Goal: Information Seeking & Learning: Learn about a topic

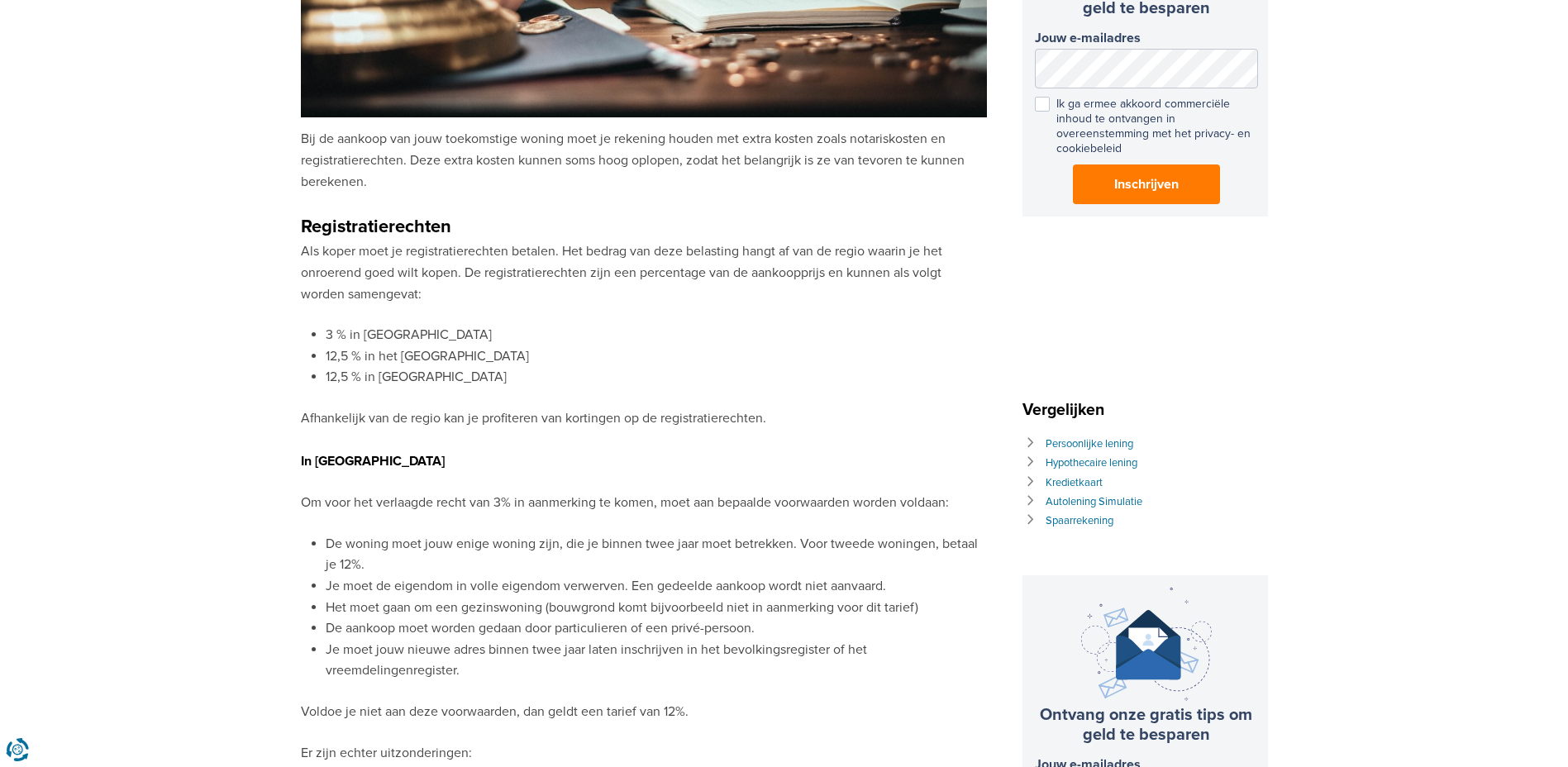
click at [485, 493] on p "Om voor het verlaagde recht van 3% in aanmerking te komen, moet aan bepaalde vo…" at bounding box center [644, 503] width 686 height 22
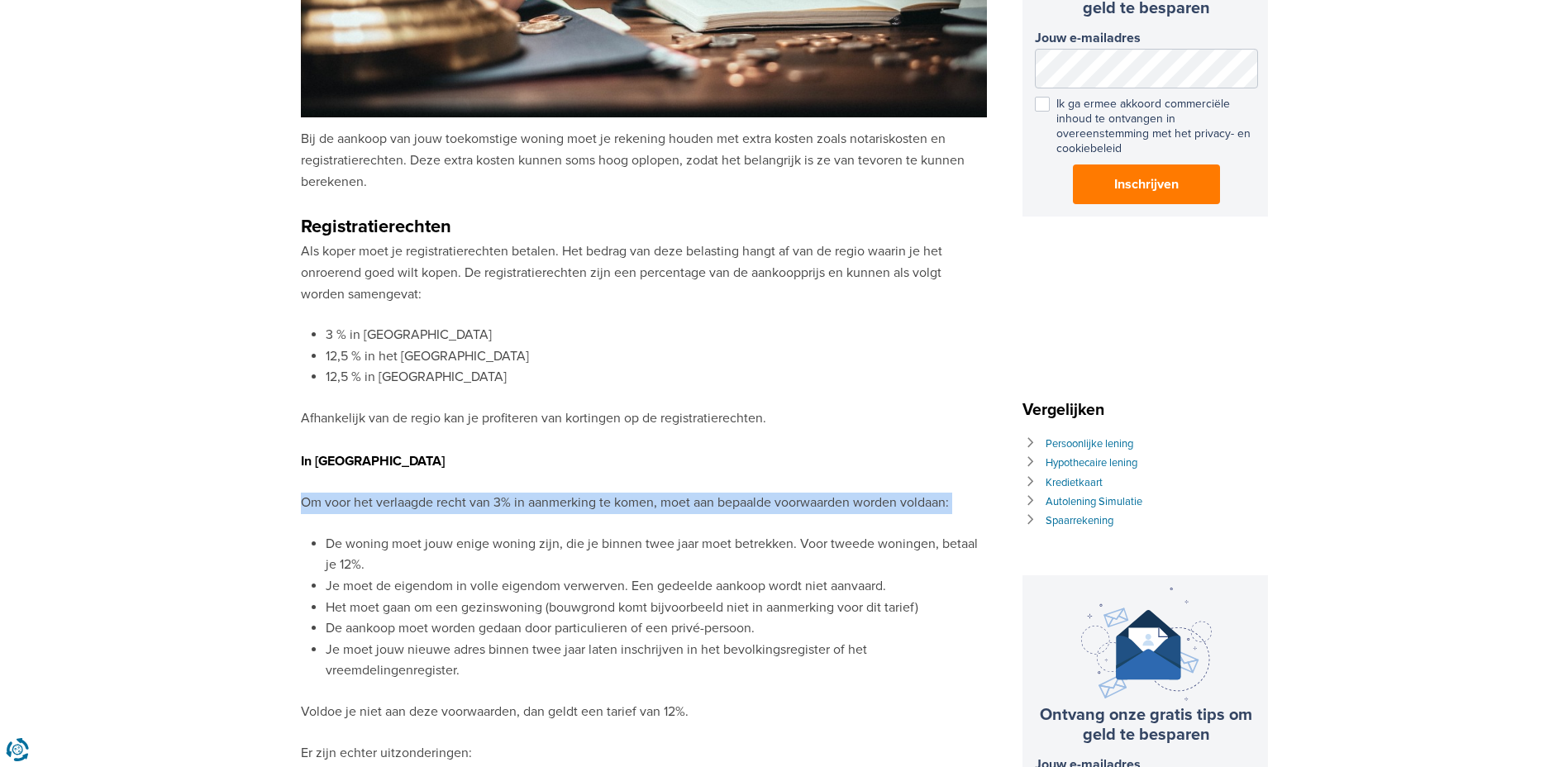
click at [485, 493] on p "Om voor het verlaagde recht van 3% in aanmerking te komen, moet aan bepaalde vo…" at bounding box center [644, 503] width 686 height 22
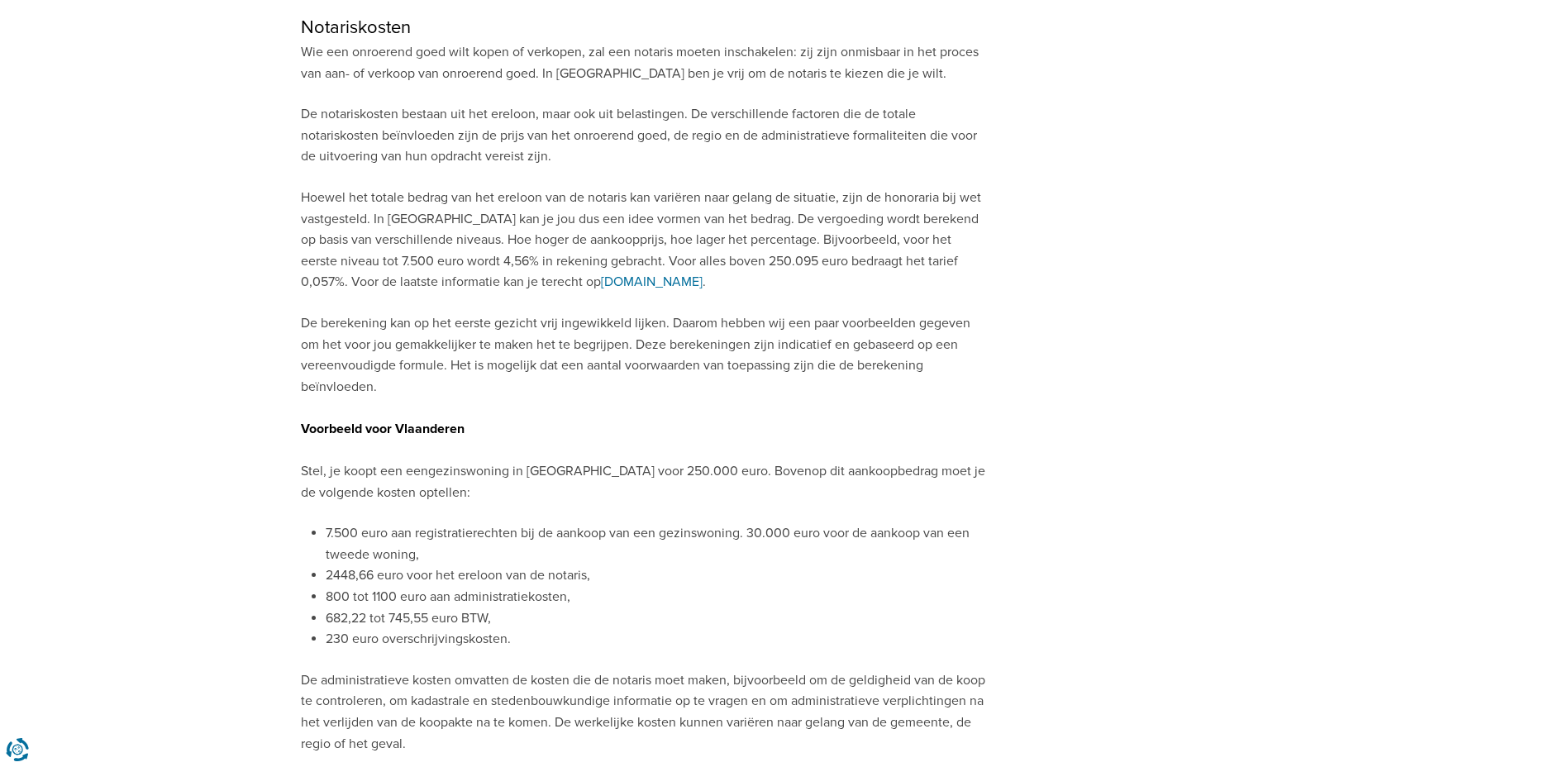
scroll to position [2562, 0]
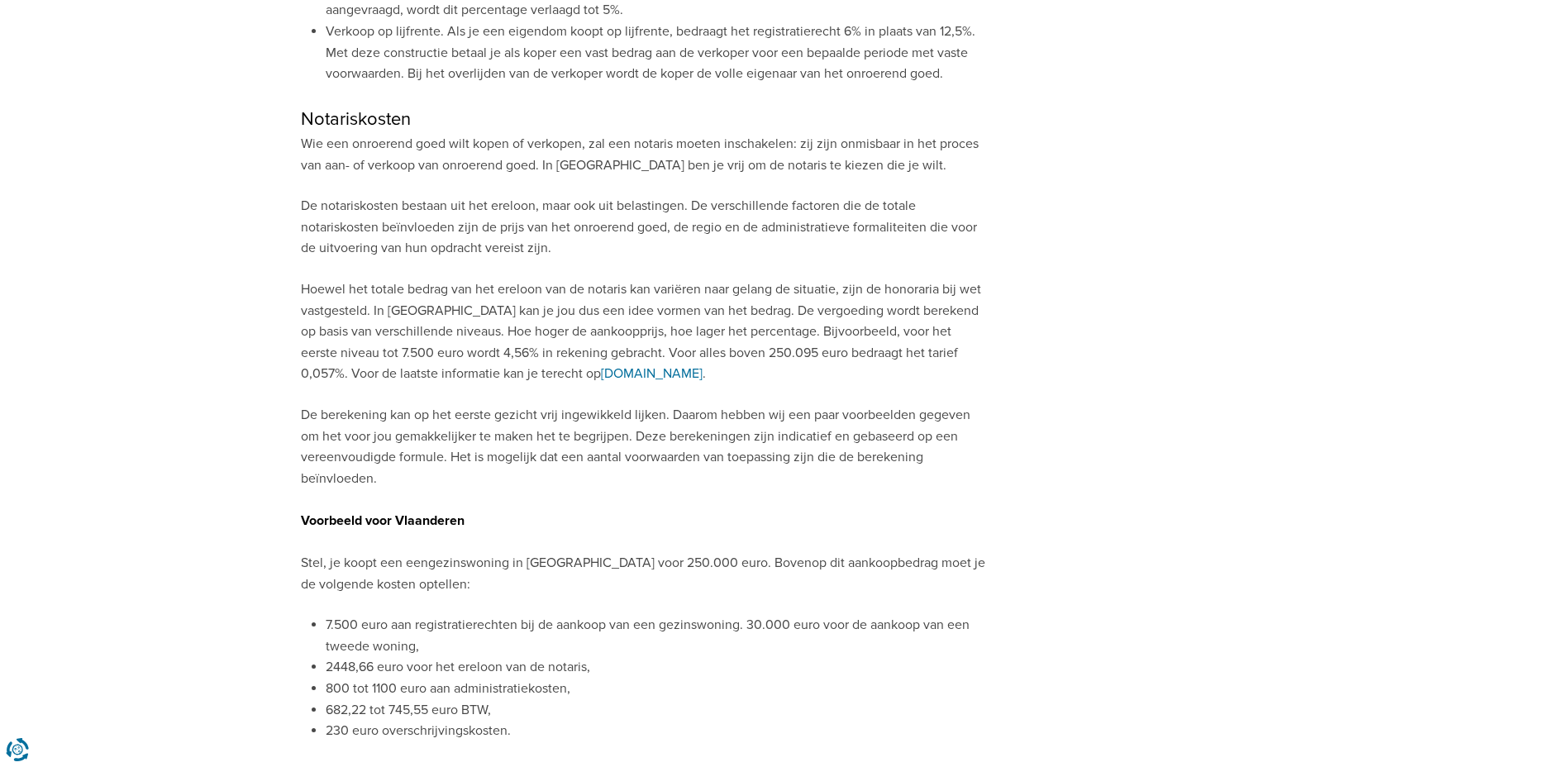
click at [365, 615] on li "7.500 euro aan registratierechten bij de aankoop van een gezinswoning. 30.000 e…" at bounding box center [656, 635] width 661 height 42
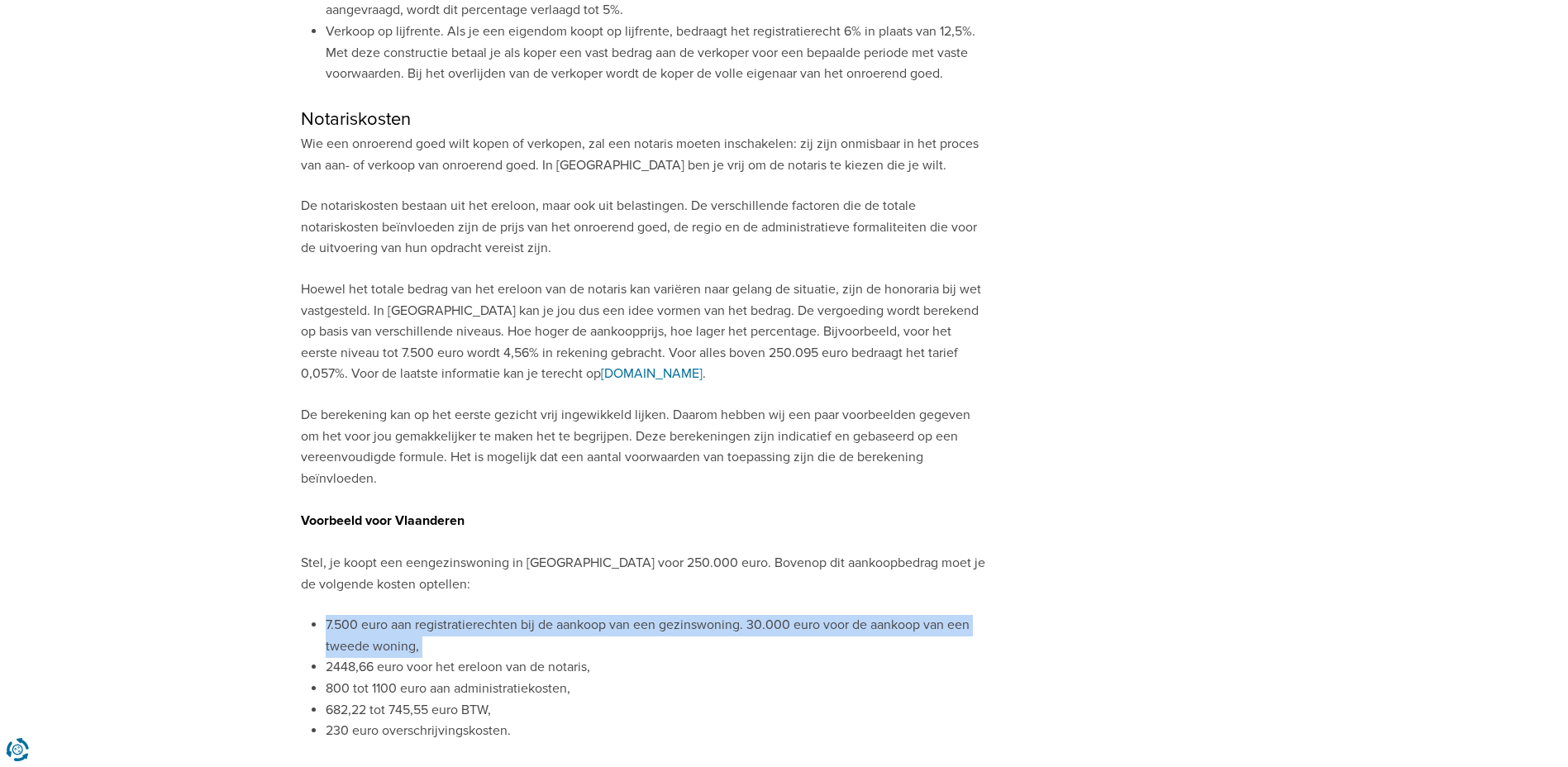
click at [365, 615] on li "7.500 euro aan registratierechten bij de aankoop van een gezinswoning. 30.000 e…" at bounding box center [656, 635] width 661 height 42
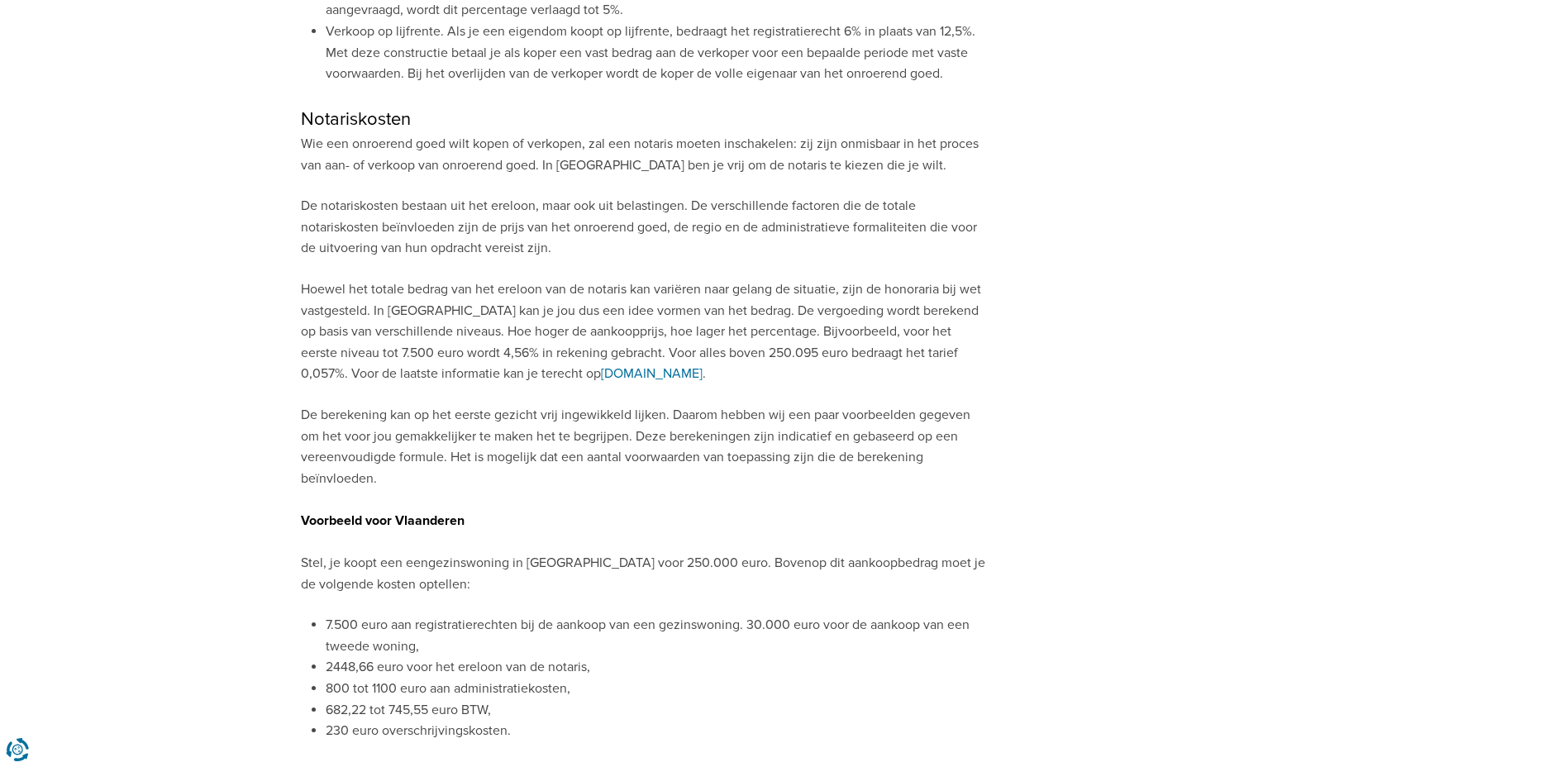
drag, startPoint x: 365, startPoint y: 571, endPoint x: 362, endPoint y: 614, distance: 43.1
click at [362, 657] on li "2448,66 euro voor het ereloon van de notaris," at bounding box center [656, 667] width 661 height 22
drag, startPoint x: 362, startPoint y: 614, endPoint x: 377, endPoint y: 643, distance: 32.6
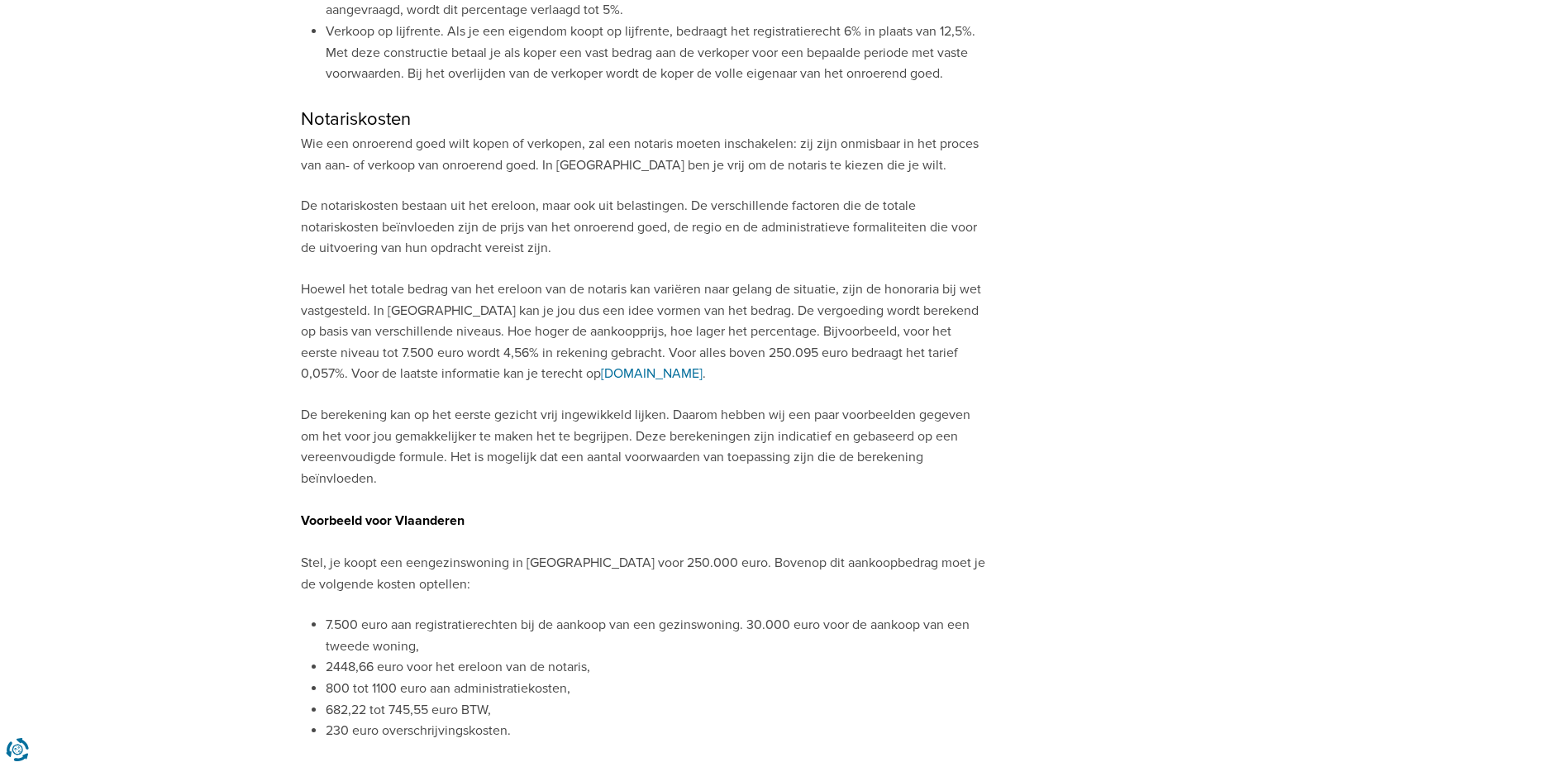
click at [377, 678] on li "800 tot 1100 euro aan administratiekosten," at bounding box center [656, 688] width 661 height 22
drag, startPoint x: 377, startPoint y: 643, endPoint x: 396, endPoint y: 665, distance: 29.1
click at [396, 700] on li "682,22 tot 745,55 euro BTW," at bounding box center [656, 710] width 661 height 22
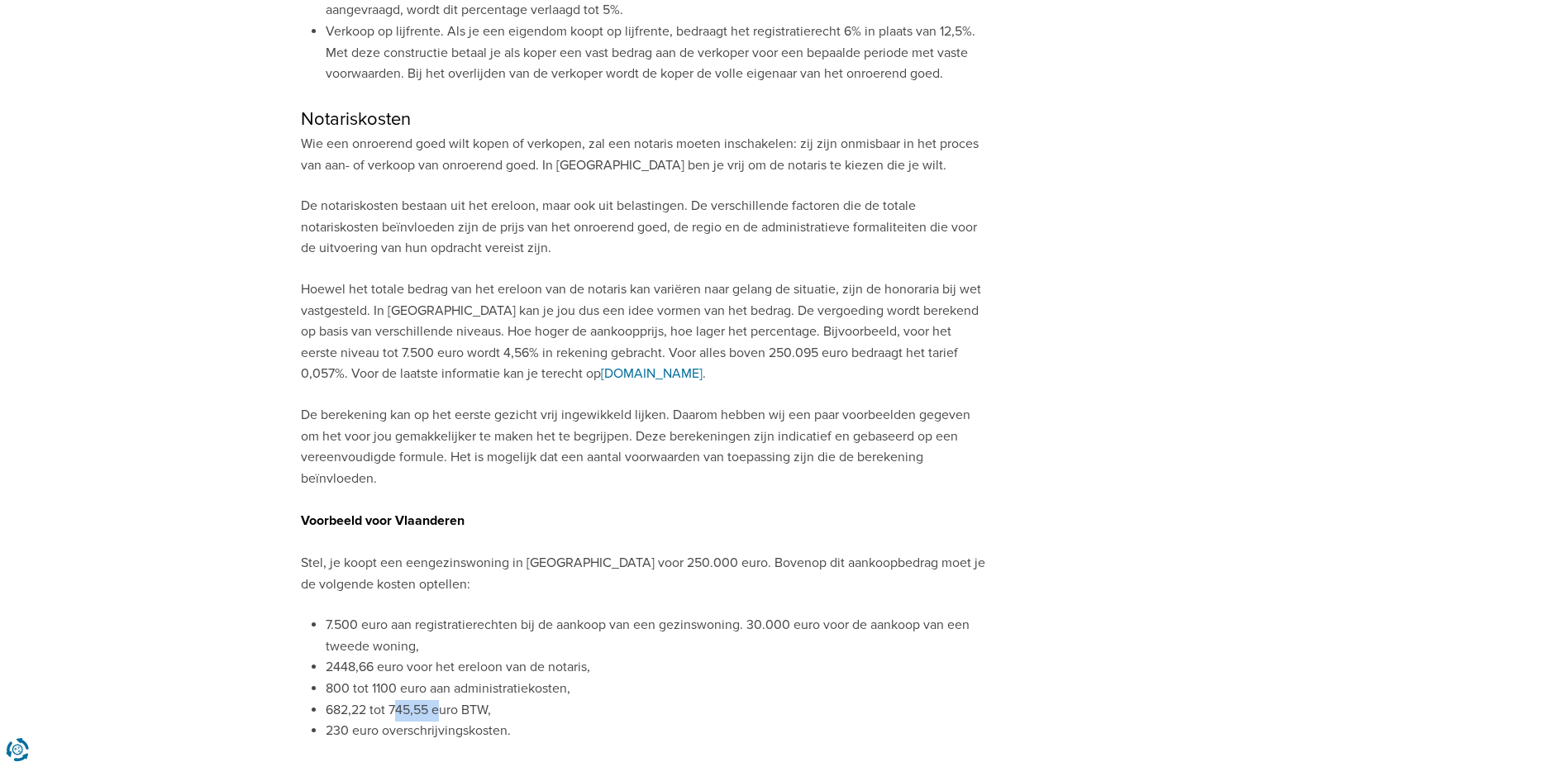
click at [396, 700] on li "682,22 tot 745,55 euro BTW," at bounding box center [656, 710] width 661 height 22
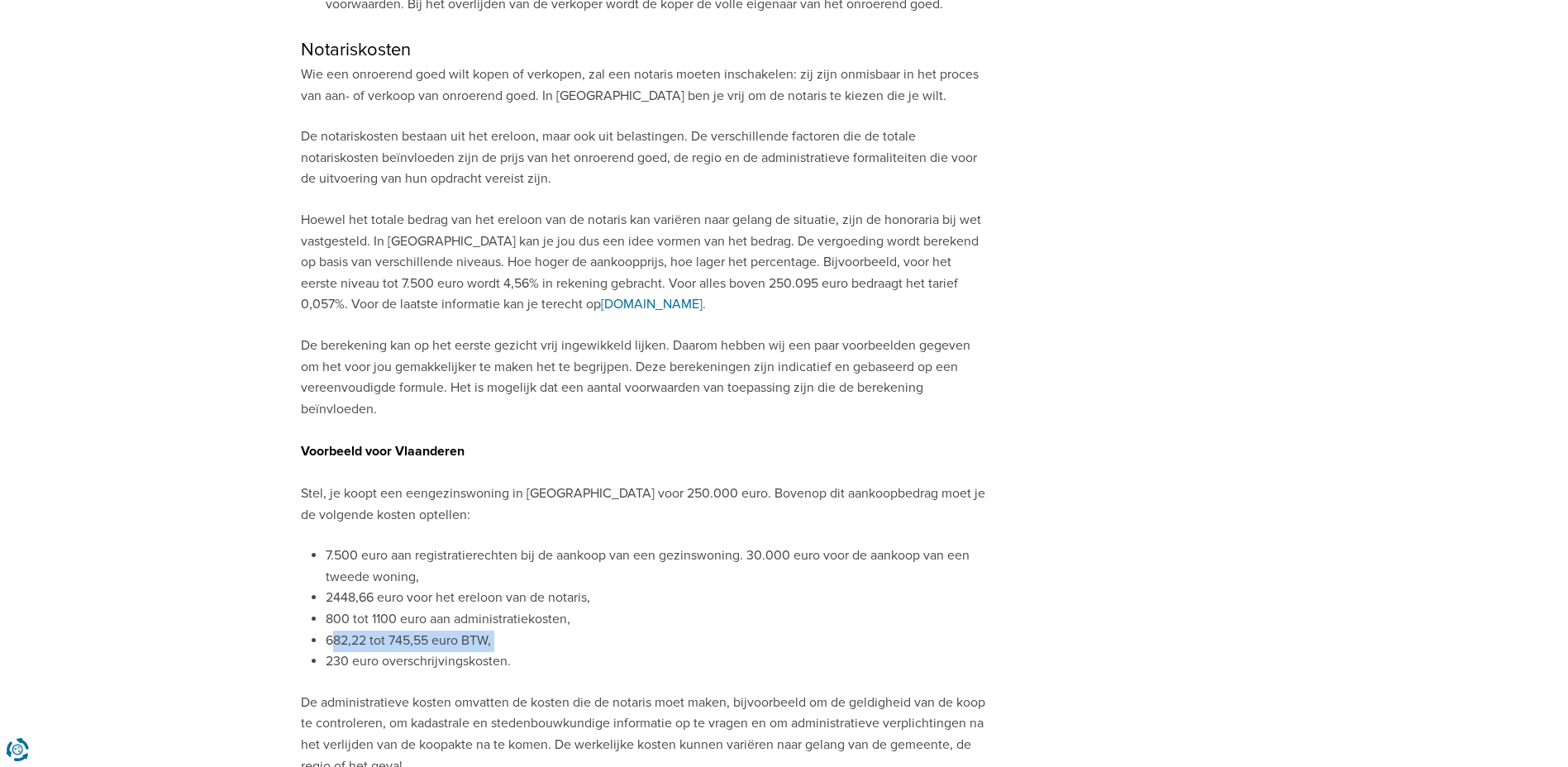
scroll to position [2892, 0]
